Goal: Task Accomplishment & Management: Understand process/instructions

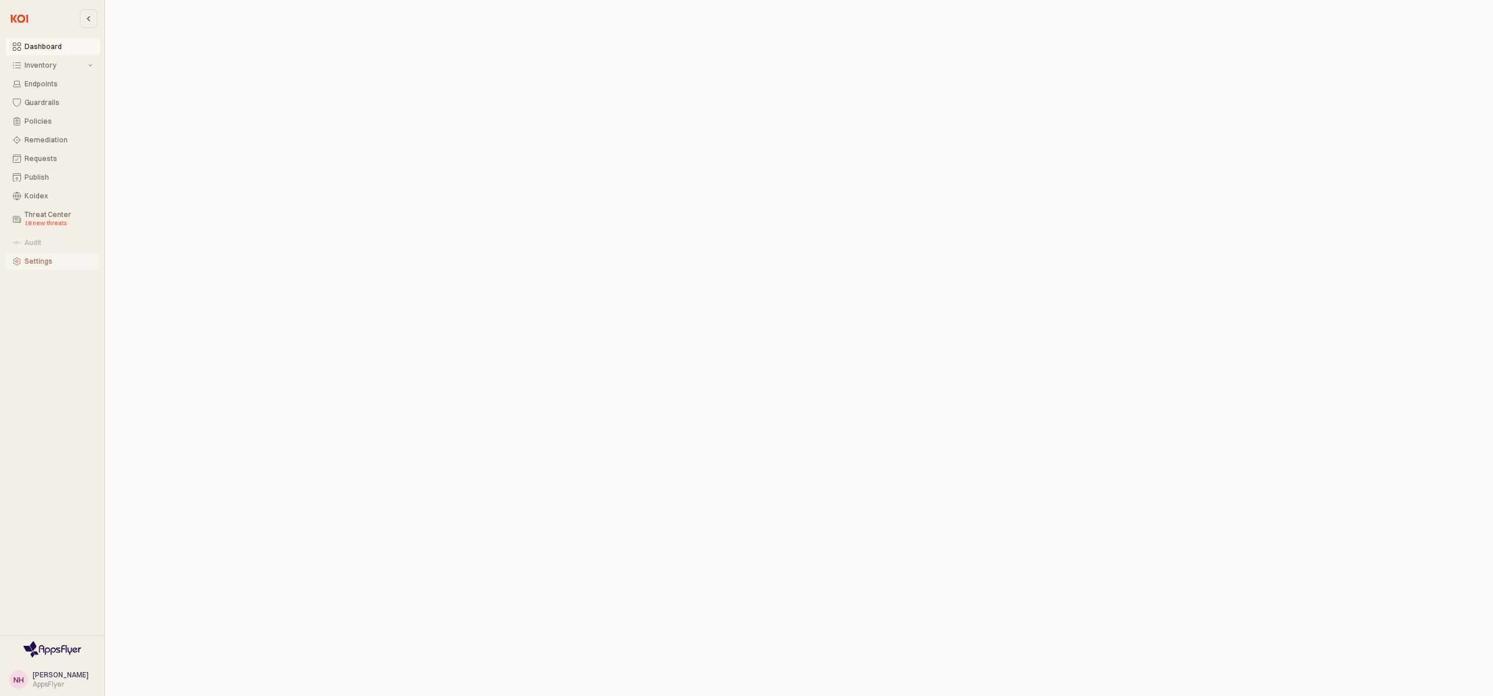
click at [80, 264] on div "Settings" at bounding box center [58, 261] width 68 height 8
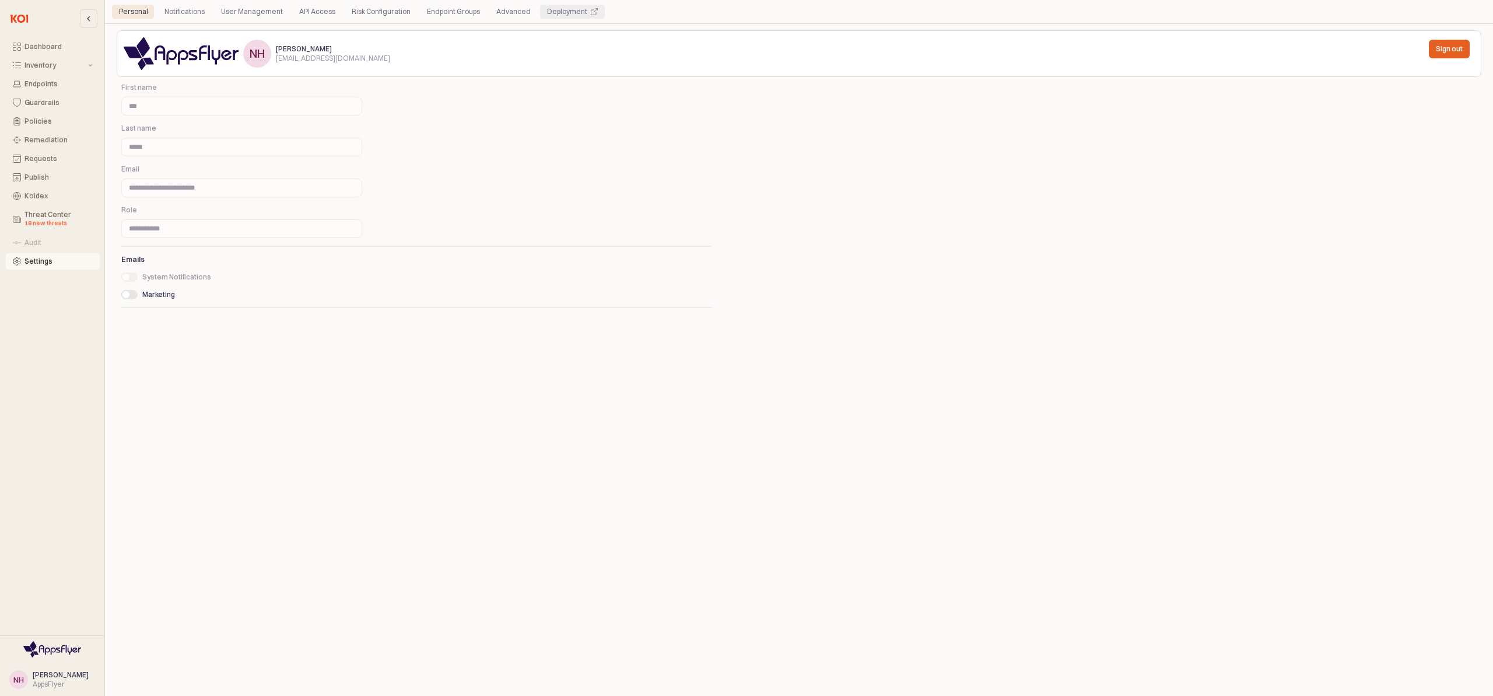
click at [549, 16] on div "Deployment" at bounding box center [567, 12] width 40 height 14
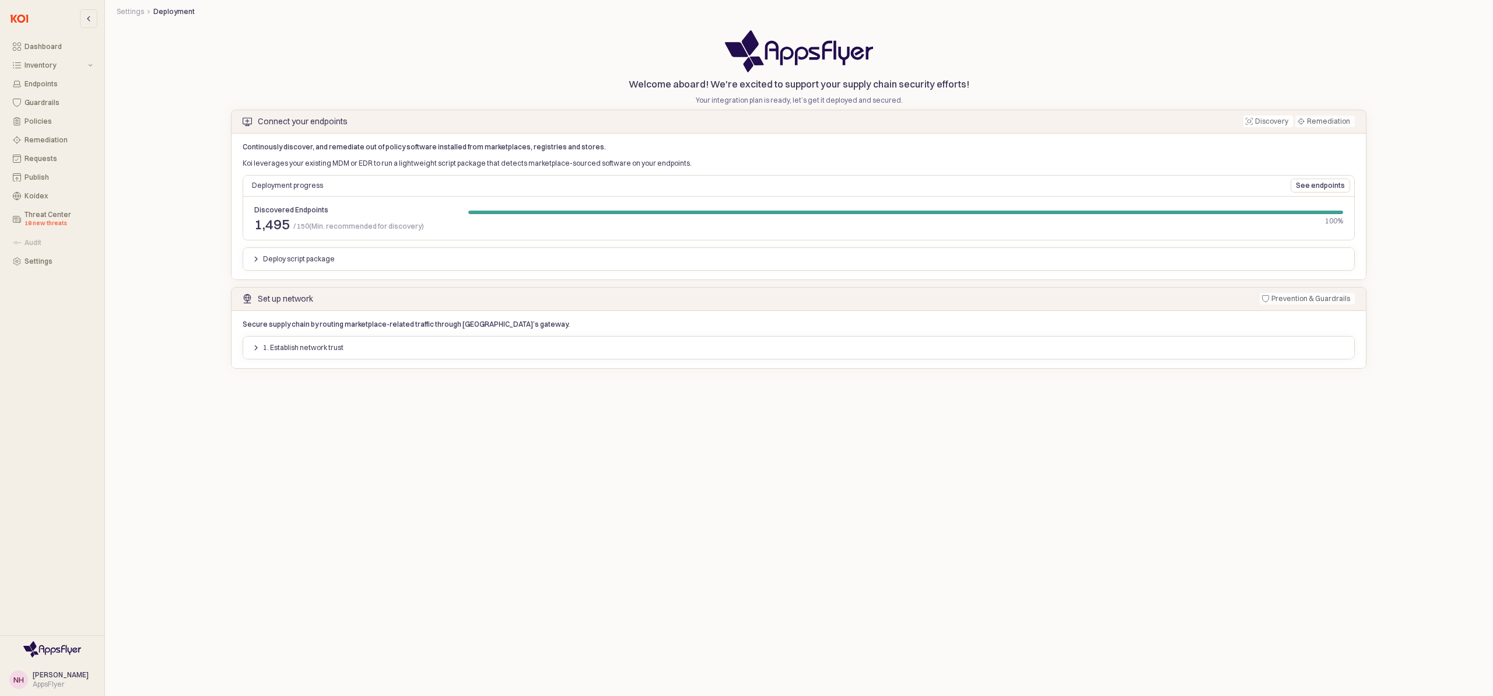
click at [307, 366] on div "Secure supply chain by routing marketplace-related traffic through [GEOGRAPHIC_…" at bounding box center [798, 339] width 1135 height 58
click at [275, 356] on div "1. Establish network trust" at bounding box center [799, 347] width 1112 height 19
click at [283, 419] on p "Download CA" at bounding box center [282, 423] width 45 height 9
